Goal: Entertainment & Leisure: Consume media (video, audio)

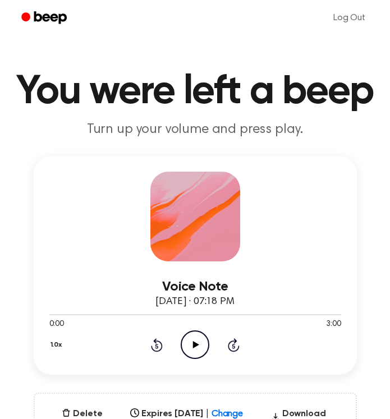
click at [192, 347] on icon "Play Audio" at bounding box center [195, 345] width 29 height 29
click at [192, 347] on icon "Pause Audio" at bounding box center [195, 345] width 29 height 29
click at [196, 348] on icon "Play Audio" at bounding box center [195, 345] width 29 height 29
click at [157, 346] on icon at bounding box center [156, 346] width 3 height 4
click at [191, 344] on icon "Play Audio" at bounding box center [195, 345] width 29 height 29
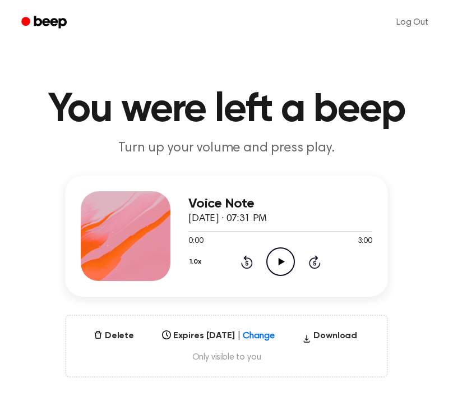
click at [283, 260] on icon "Play Audio" at bounding box center [281, 261] width 29 height 29
click at [203, 262] on button "1.0x" at bounding box center [197, 262] width 17 height 19
click at [213, 348] on span "1.2x" at bounding box center [207, 351] width 14 height 12
click at [197, 268] on button "1.2x" at bounding box center [197, 262] width 16 height 19
click at [210, 371] on span "1.5x" at bounding box center [207, 371] width 14 height 12
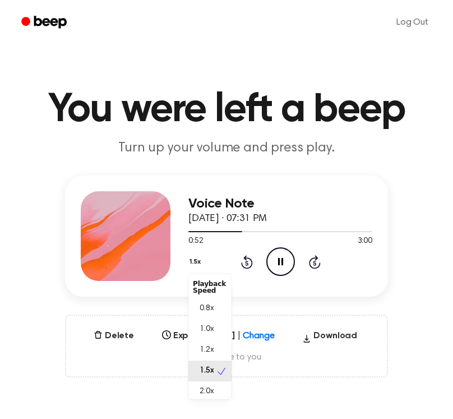
click at [196, 258] on button "1.5x" at bounding box center [197, 262] width 16 height 19
click at [214, 335] on div "1.0x" at bounding box center [210, 329] width 43 height 21
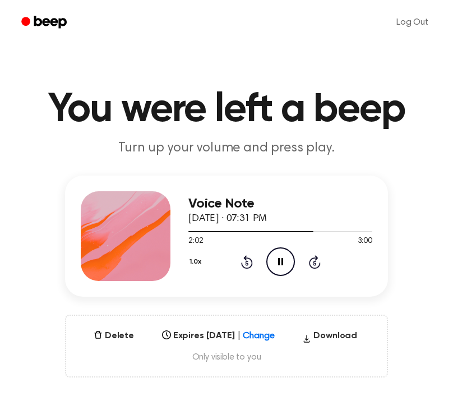
click at [279, 268] on icon "Pause Audio" at bounding box center [281, 261] width 29 height 29
click at [279, 268] on icon "Play Audio" at bounding box center [281, 261] width 29 height 29
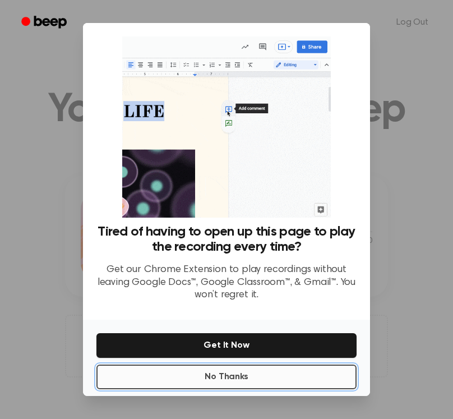
click at [239, 384] on button "No Thanks" at bounding box center [227, 377] width 260 height 25
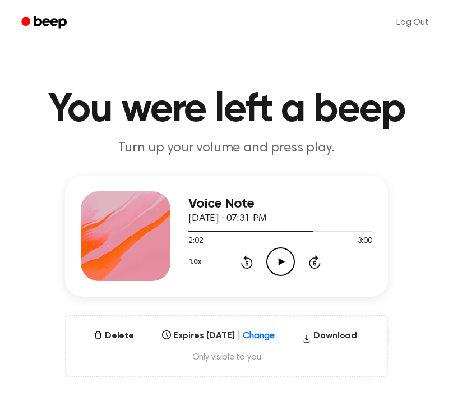
click at [281, 264] on icon "Play Audio" at bounding box center [281, 261] width 29 height 29
click at [268, 250] on icon "Play Audio" at bounding box center [281, 261] width 29 height 29
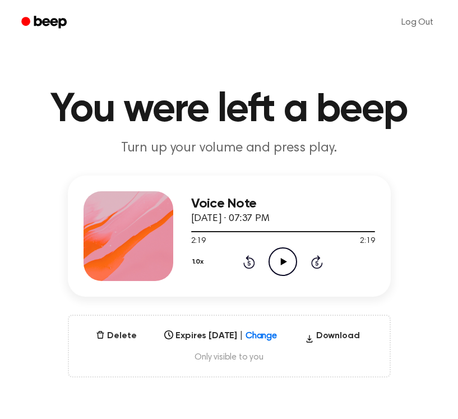
click at [283, 251] on icon "Play Audio" at bounding box center [283, 261] width 29 height 29
click at [282, 250] on icon "Play Audio" at bounding box center [283, 261] width 29 height 29
click at [286, 258] on icon "Play Audio" at bounding box center [283, 261] width 29 height 29
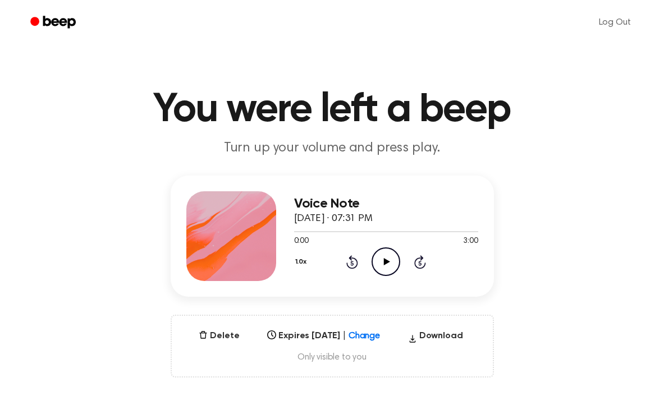
click at [378, 259] on icon "Play Audio" at bounding box center [385, 261] width 29 height 29
click at [312, 262] on div "1.0x Rewind 5 seconds Pause Audio Skip 5 seconds" at bounding box center [386, 261] width 184 height 29
click at [306, 263] on button "1.0x" at bounding box center [302, 262] width 17 height 19
click at [315, 367] on span "1.5x" at bounding box center [312, 371] width 14 height 12
click at [370, 231] on div at bounding box center [386, 231] width 184 height 1
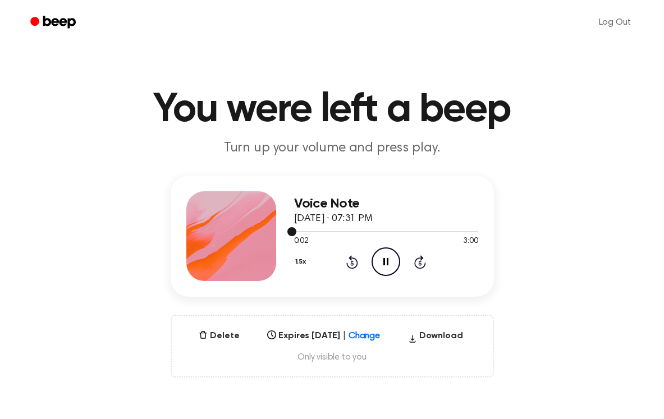
click at [369, 232] on div at bounding box center [386, 231] width 184 height 1
drag, startPoint x: 297, startPoint y: 232, endPoint x: 352, endPoint y: 230, distance: 55.0
click at [353, 230] on div at bounding box center [386, 231] width 184 height 9
drag, startPoint x: 288, startPoint y: 233, endPoint x: 358, endPoint y: 232, distance: 69.6
click at [358, 232] on div at bounding box center [386, 231] width 184 height 9
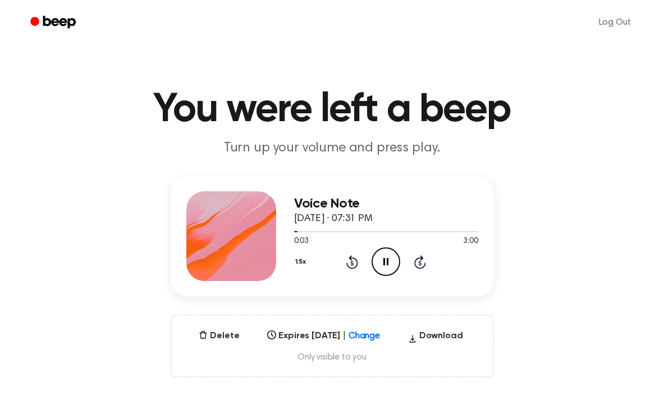
click at [411, 261] on div "1.5x Rewind 5 seconds Pause Audio Skip 5 seconds" at bounding box center [386, 261] width 184 height 29
click at [417, 262] on icon "Skip 5 seconds" at bounding box center [420, 262] width 12 height 15
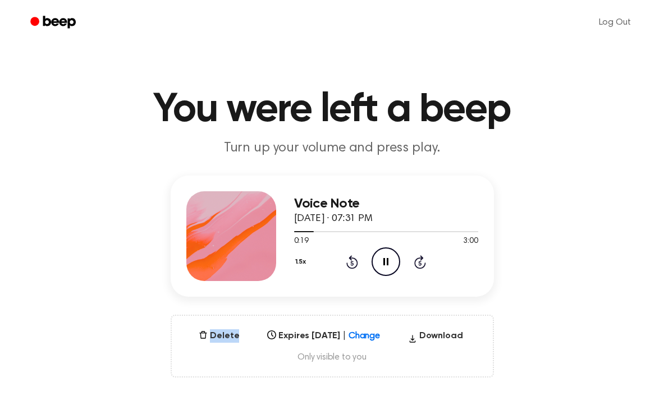
click at [417, 262] on icon "Skip 5 seconds" at bounding box center [420, 262] width 12 height 15
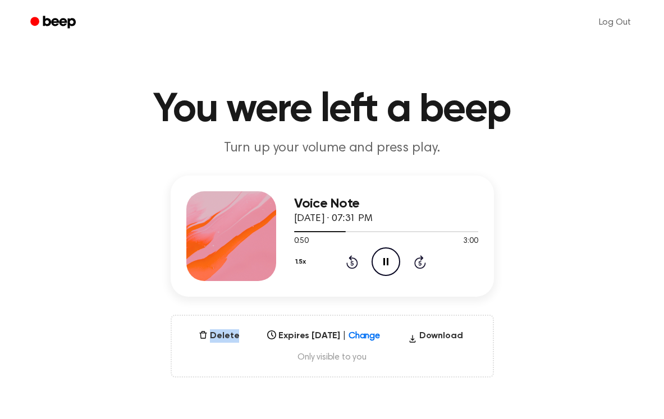
click at [417, 262] on icon "Skip 5 seconds" at bounding box center [420, 262] width 12 height 15
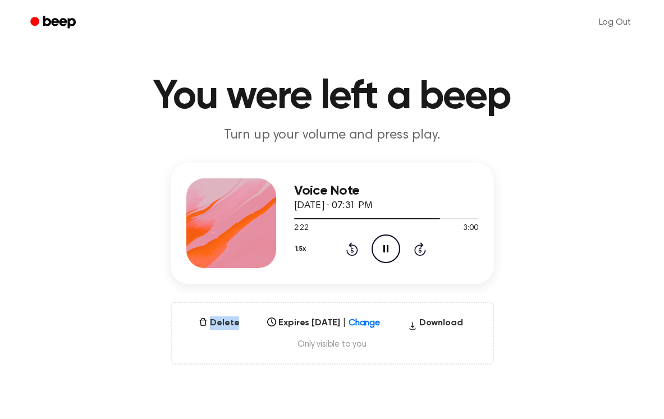
scroll to position [15, 0]
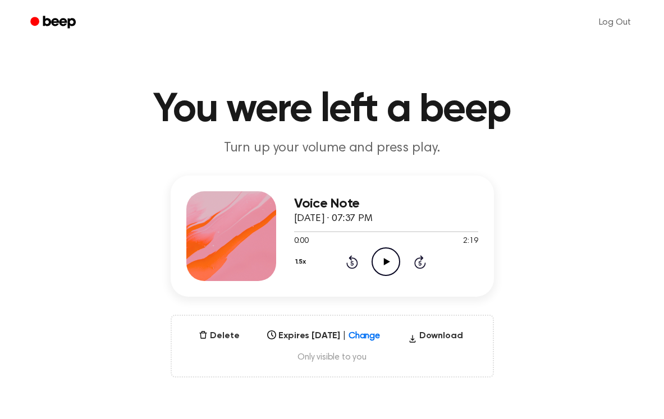
click at [389, 267] on icon "Play Audio" at bounding box center [385, 261] width 29 height 29
click at [298, 264] on button "1.5x" at bounding box center [302, 262] width 16 height 19
click at [317, 323] on div "1.0x" at bounding box center [315, 329] width 43 height 21
